Goal: Task Accomplishment & Management: Use online tool/utility

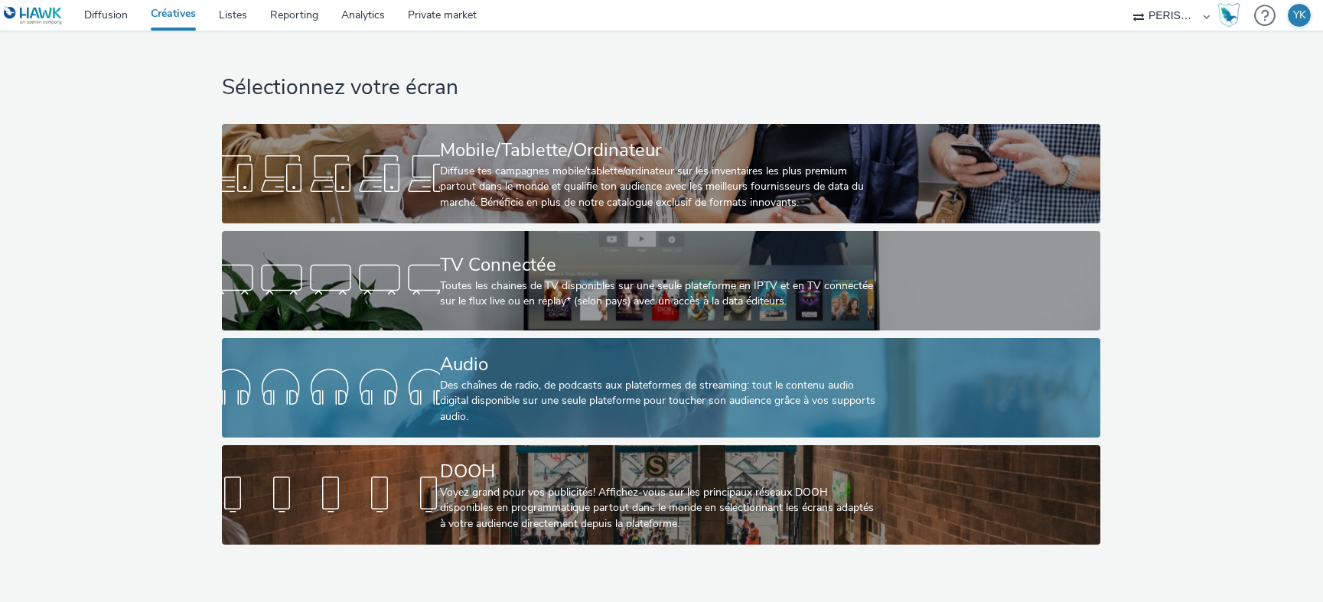
click at [458, 417] on div "Des chaînes de radio, de podcasts aux plateformes de streaming: tout le contenu…" at bounding box center [658, 401] width 436 height 47
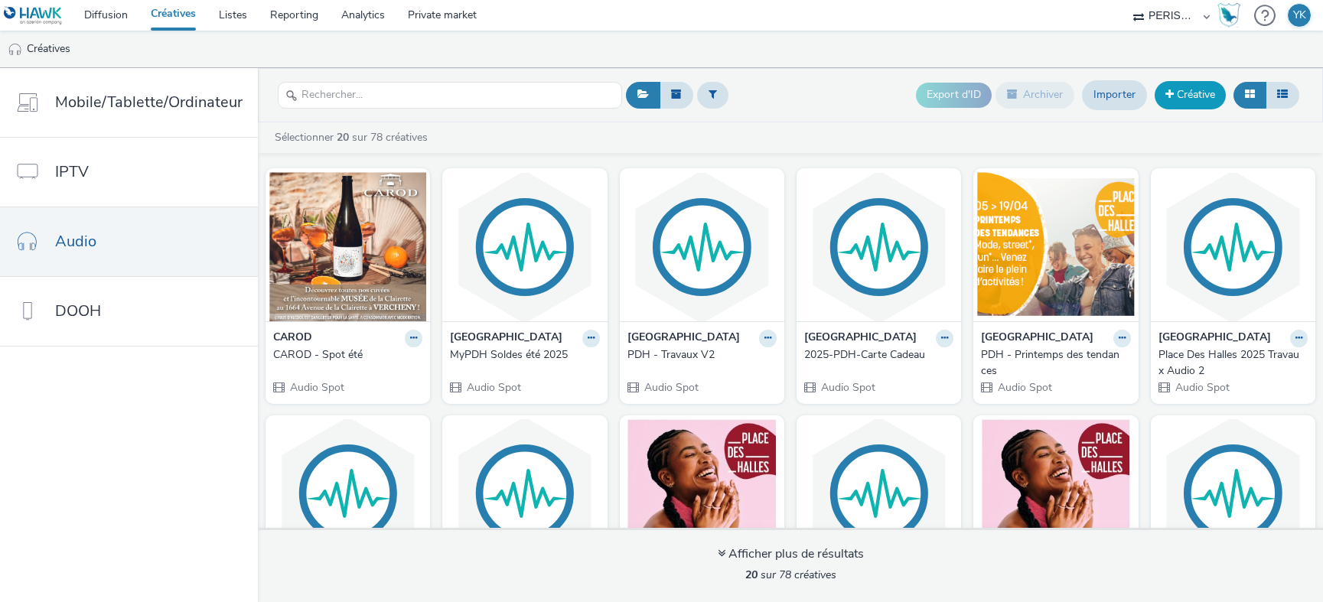
click at [1170, 93] on span at bounding box center [1169, 94] width 8 height 11
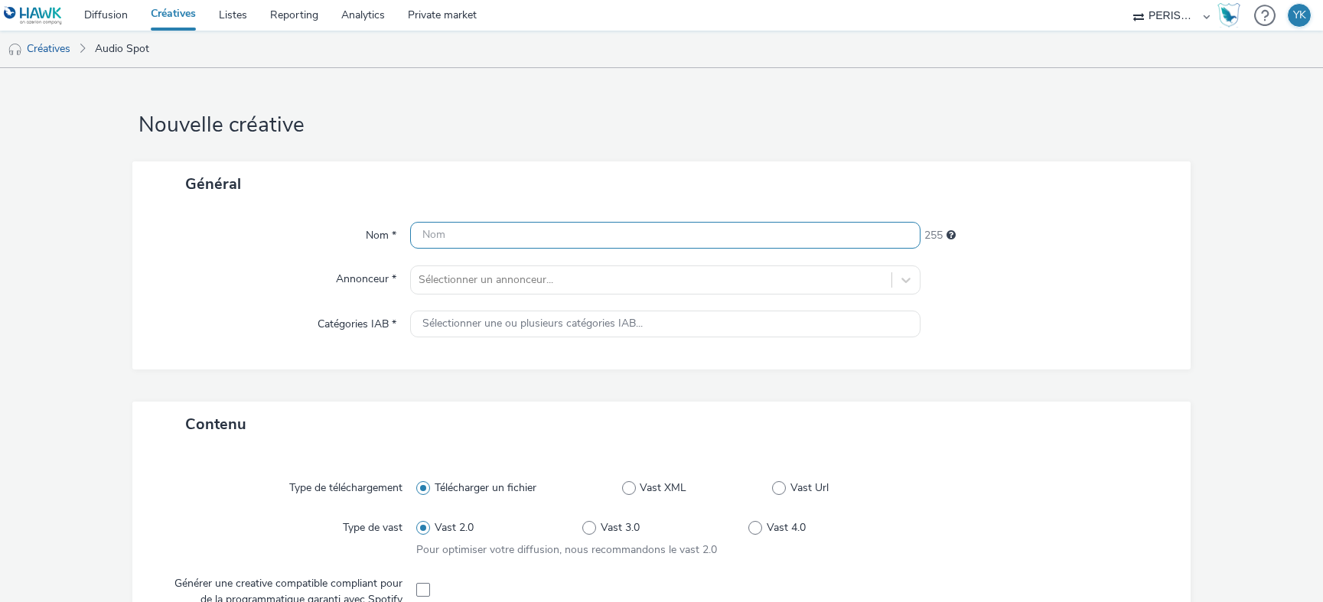
click at [754, 225] on input "text" at bounding box center [665, 235] width 510 height 27
type input "p"
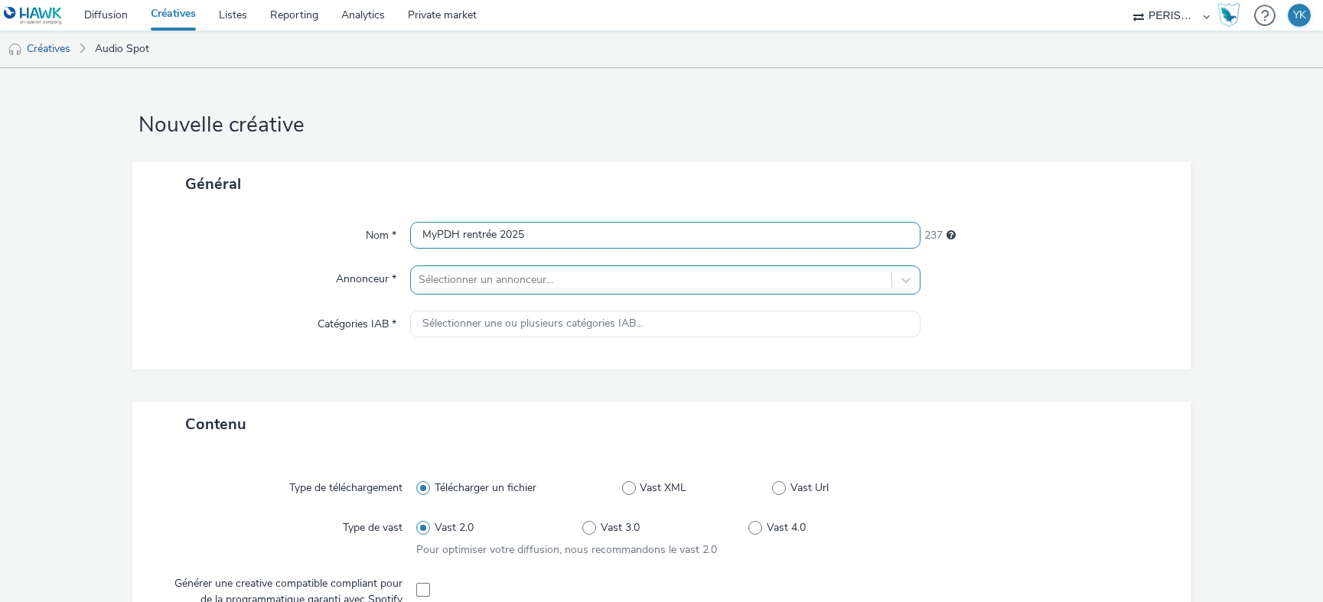
type input "MyPDH rentrée 2025"
click at [522, 275] on div at bounding box center [650, 280] width 465 height 18
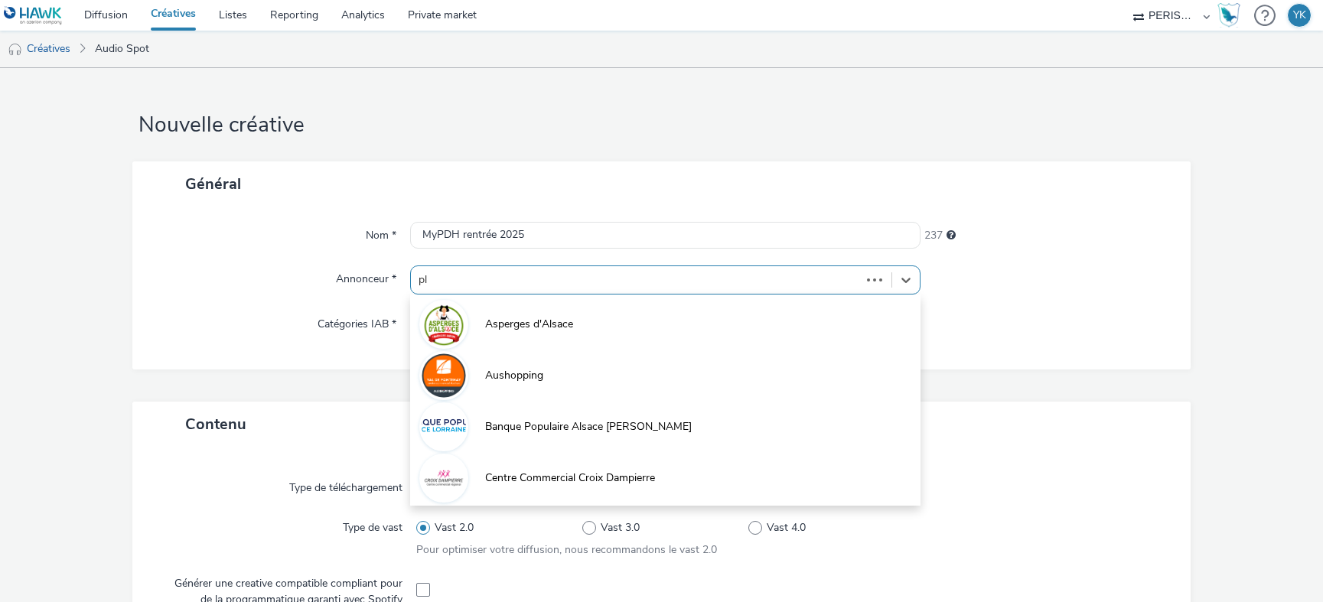
type input "pla"
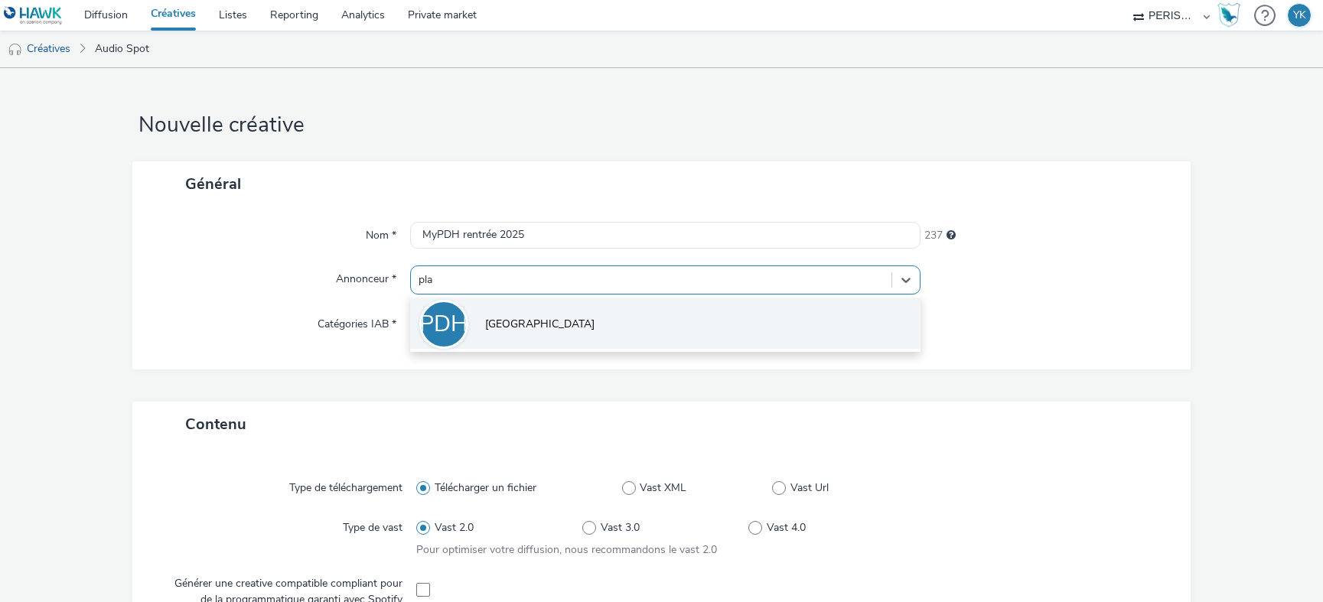
click at [525, 317] on span "[GEOGRAPHIC_DATA]" at bounding box center [539, 324] width 109 height 15
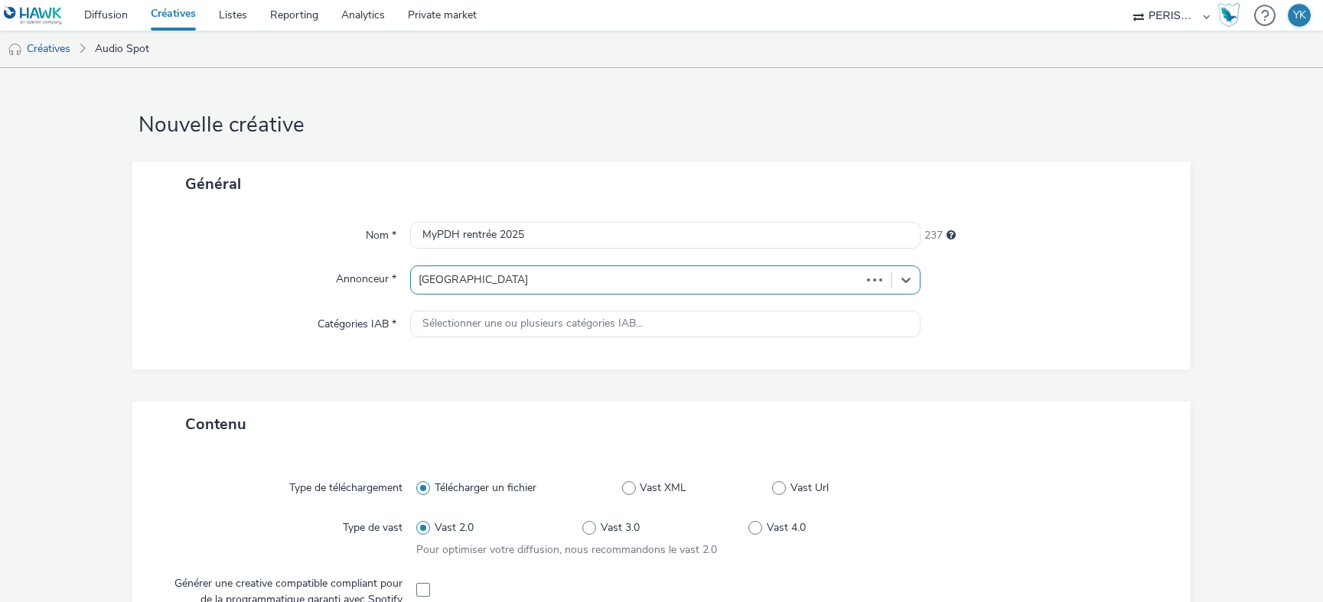
type input "[URL][DOMAIN_NAME]"
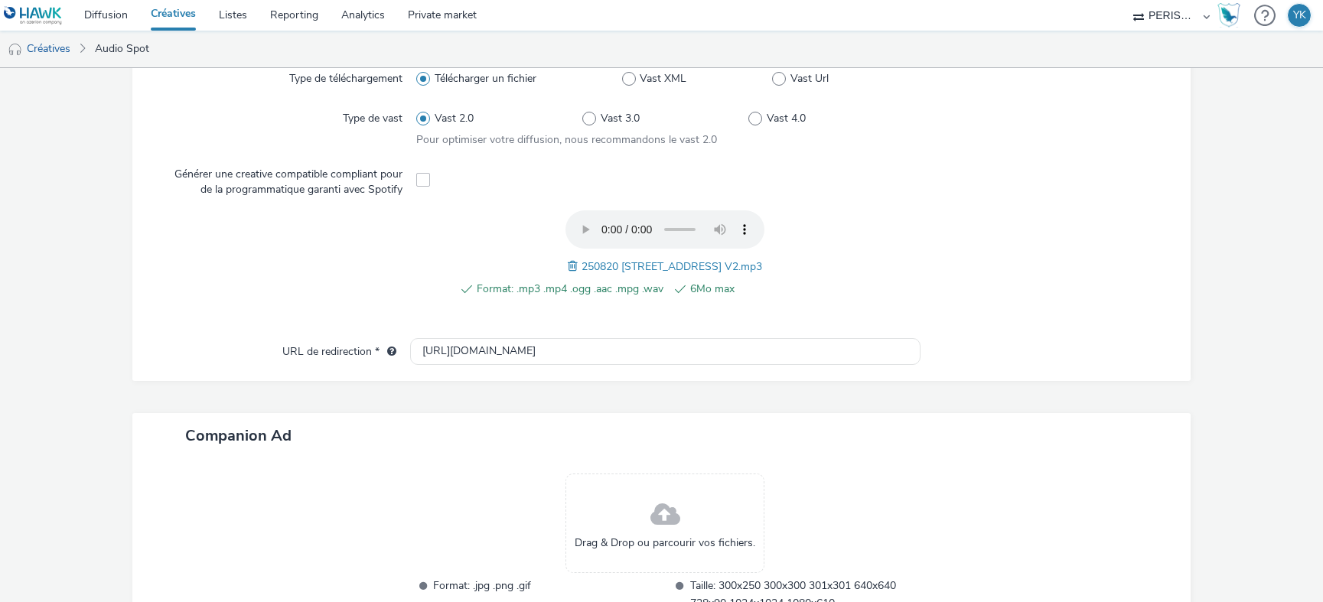
scroll to position [535, 0]
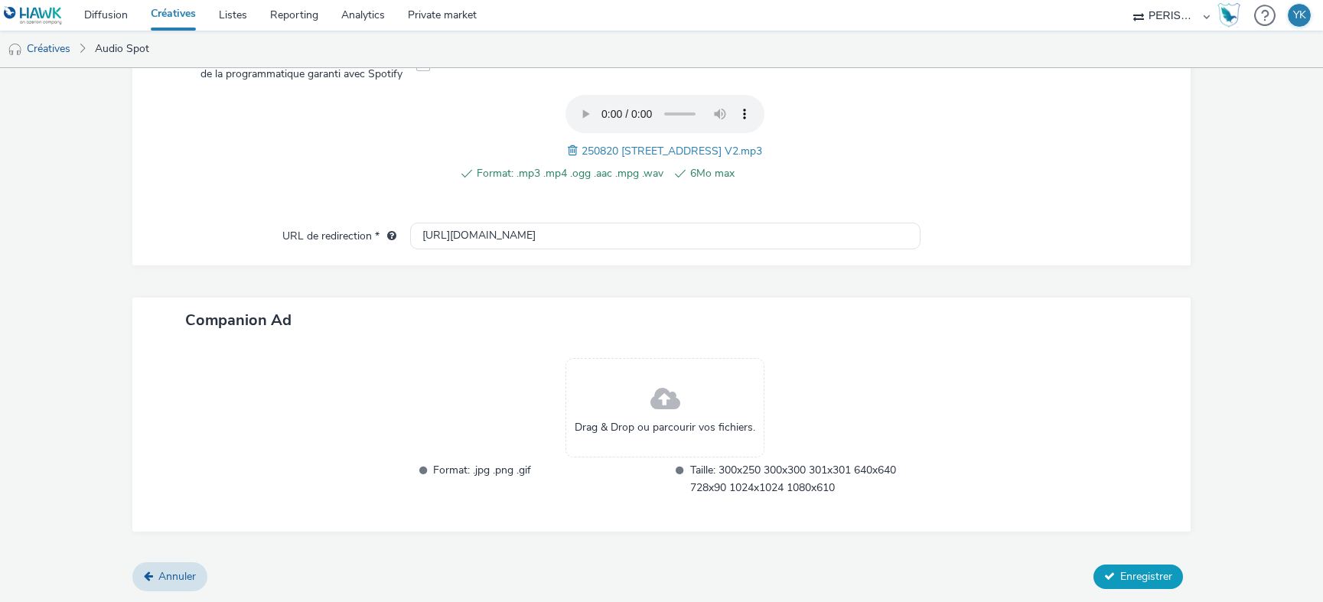
click at [1104, 571] on icon at bounding box center [1109, 576] width 11 height 11
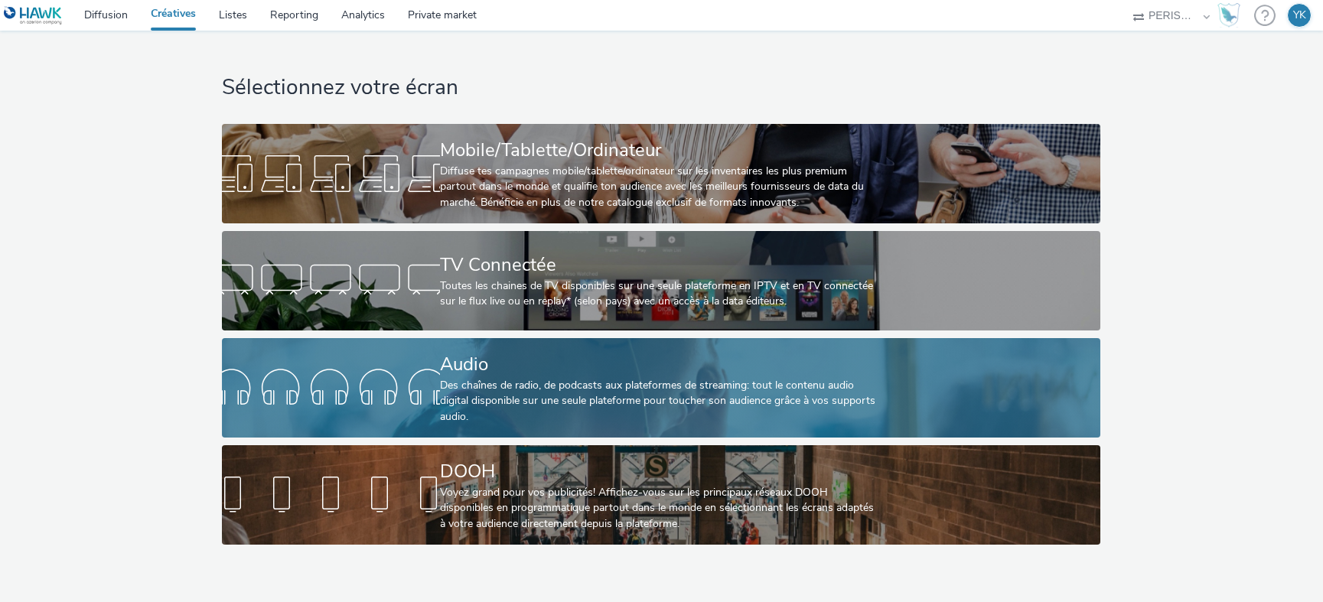
click at [422, 402] on div at bounding box center [331, 387] width 218 height 49
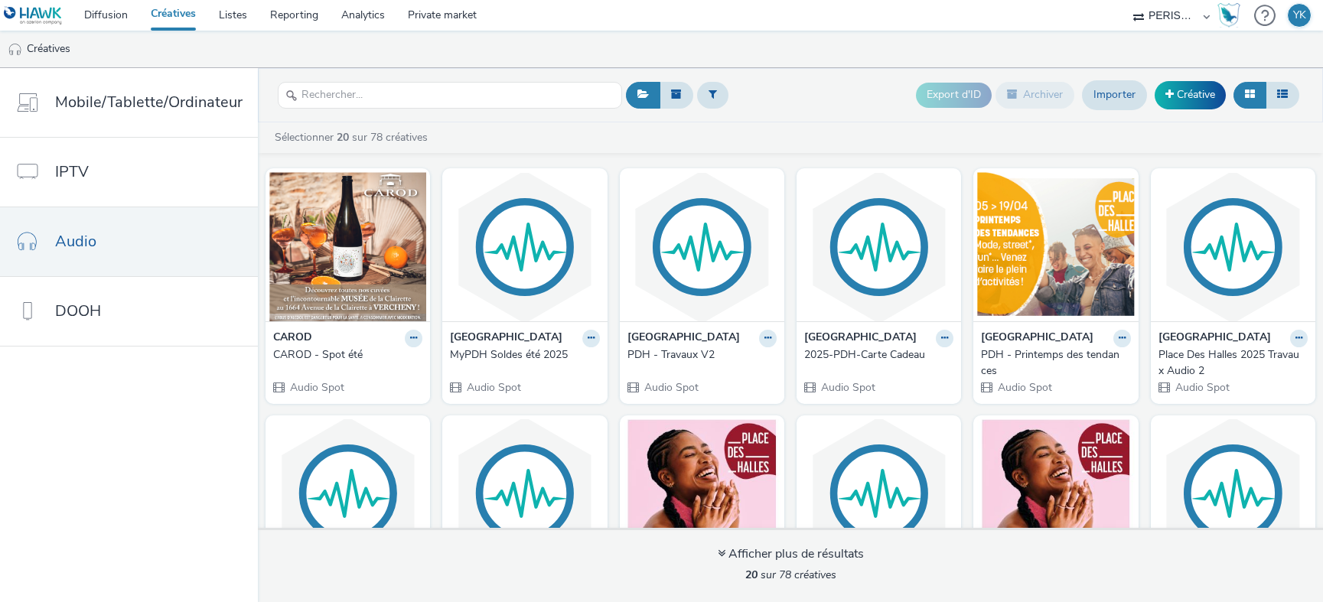
click at [516, 347] on div "MyPDH Soldes été 2025" at bounding box center [521, 354] width 143 height 15
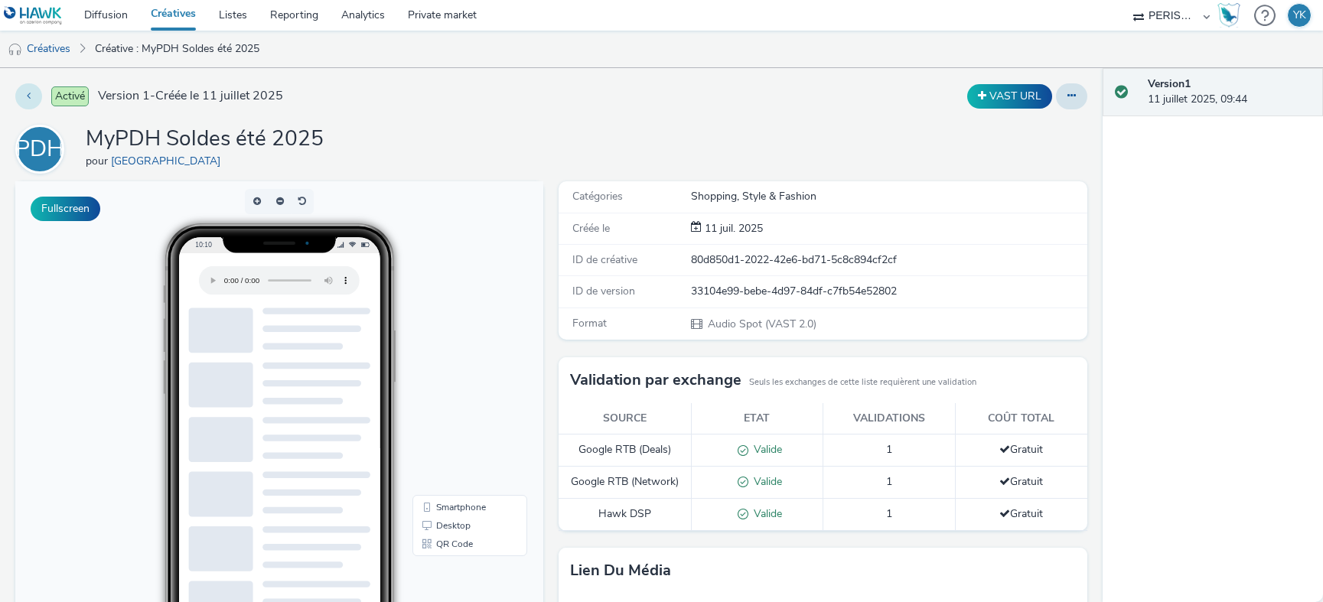
click at [31, 105] on button at bounding box center [28, 96] width 27 height 26
